Goal: Transaction & Acquisition: Purchase product/service

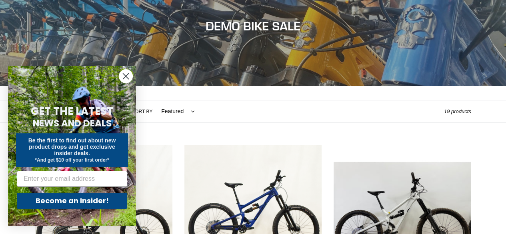
scroll to position [104, 0]
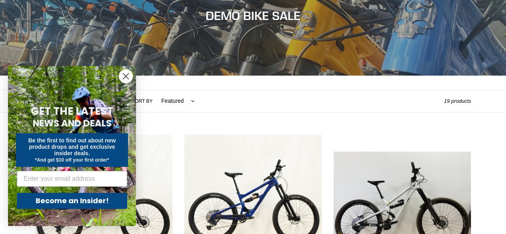
click at [127, 77] on circle "Close dialog" at bounding box center [125, 76] width 13 height 13
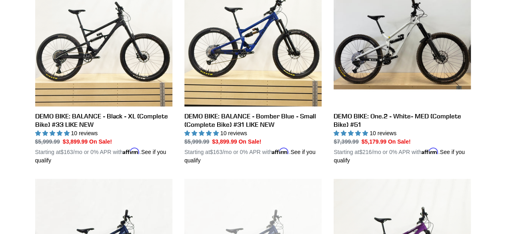
scroll to position [270, 0]
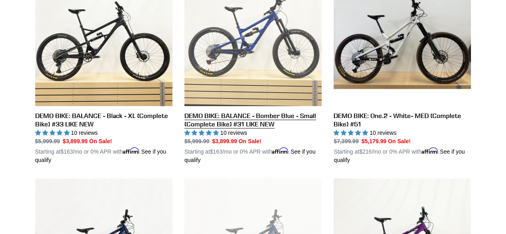
click at [252, 90] on link "DEMO BIKE: BALANCE - Bomber Blue - Small (Complete Bike) #31 LIKE NEW" at bounding box center [252, 67] width 137 height 196
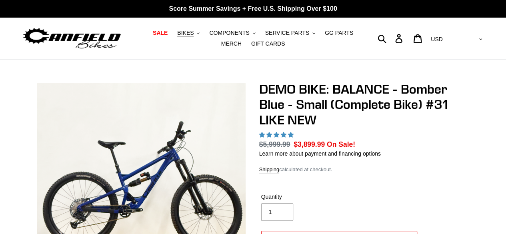
select select "highest-rating"
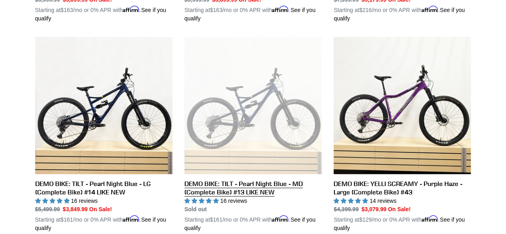
scroll to position [430, 0]
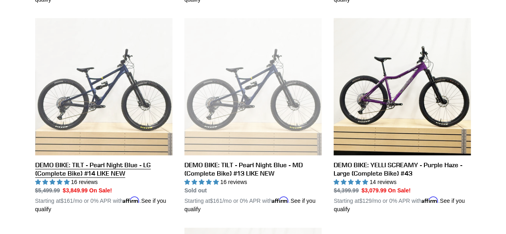
click at [113, 119] on link "DEMO BIKE: TILT - Pearl Night Blue - LG (Complete Bike) #14 LIKE NEW" at bounding box center [103, 116] width 137 height 196
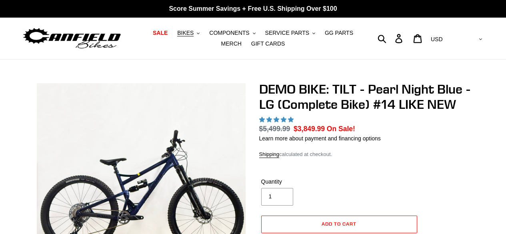
select select "highest-rating"
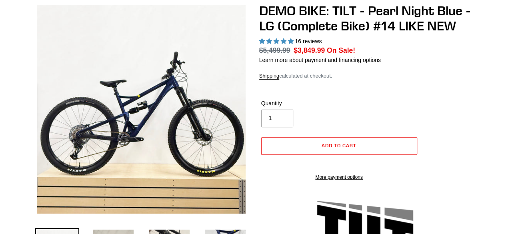
scroll to position [204, 0]
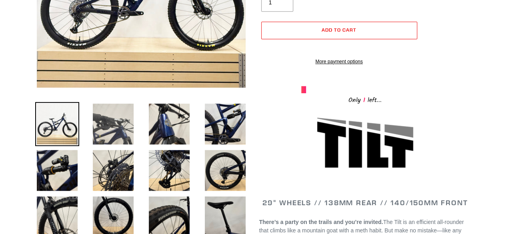
click at [108, 130] on img at bounding box center [113, 124] width 44 height 44
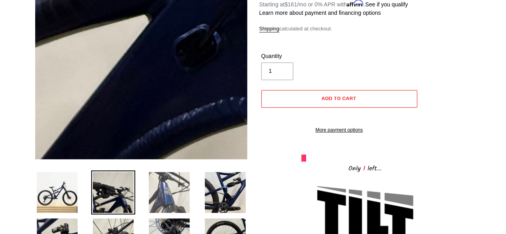
scroll to position [136, 0]
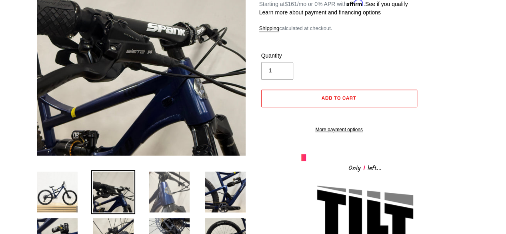
click at [168, 187] on img at bounding box center [169, 192] width 44 height 44
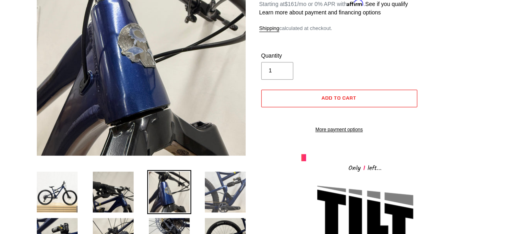
click at [225, 196] on img at bounding box center [225, 192] width 44 height 44
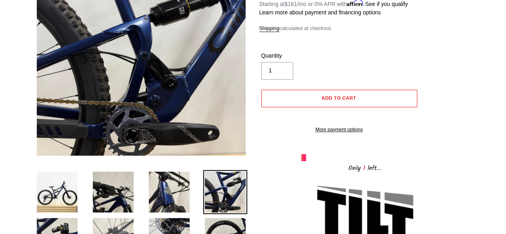
click at [106, 228] on img at bounding box center [113, 238] width 44 height 44
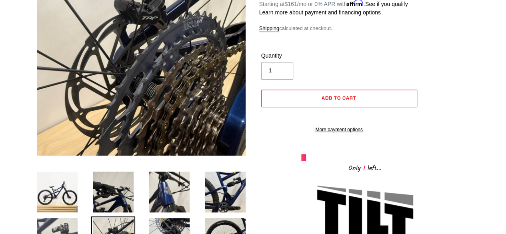
click at [65, 220] on img at bounding box center [57, 238] width 44 height 44
